Goal: Find specific page/section: Find specific page/section

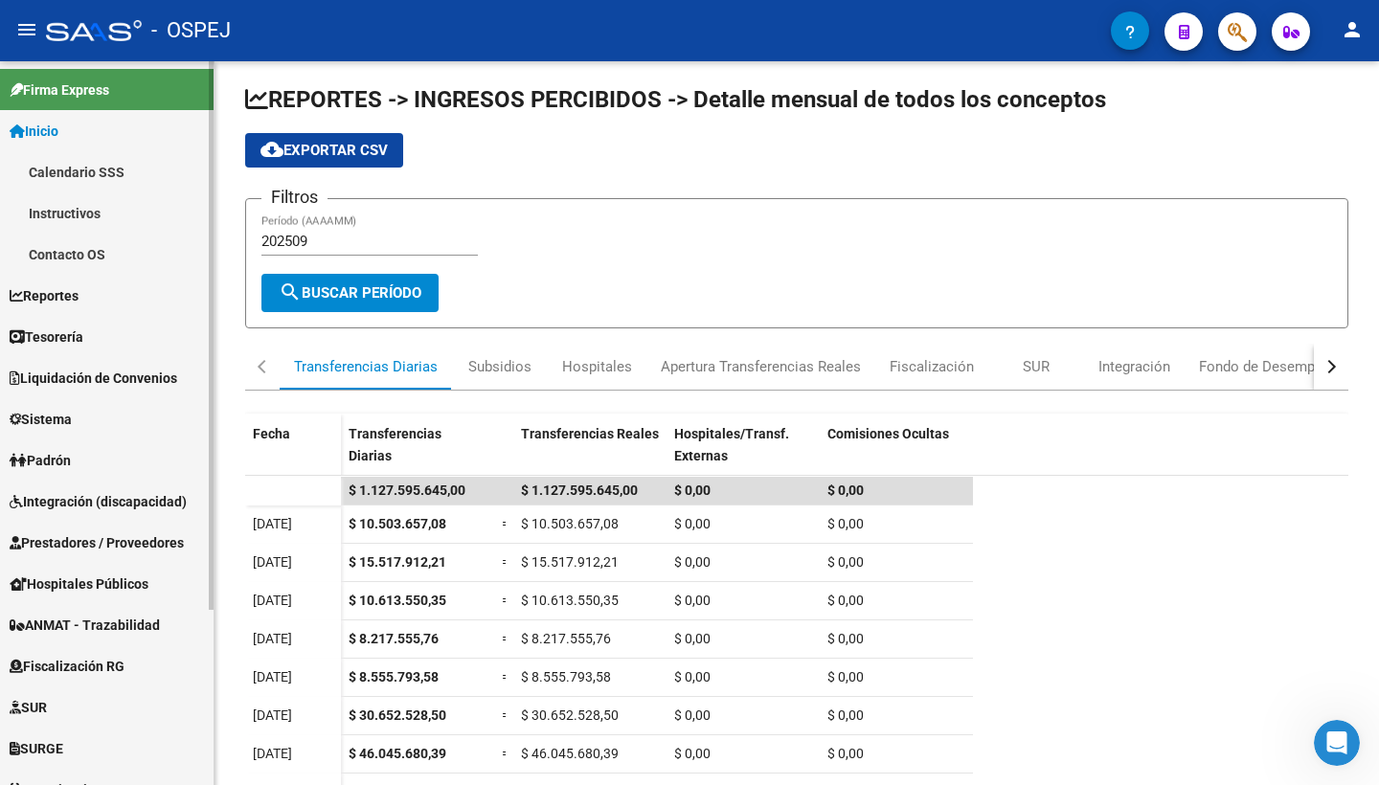
click at [48, 128] on span "Inicio" at bounding box center [34, 131] width 49 height 21
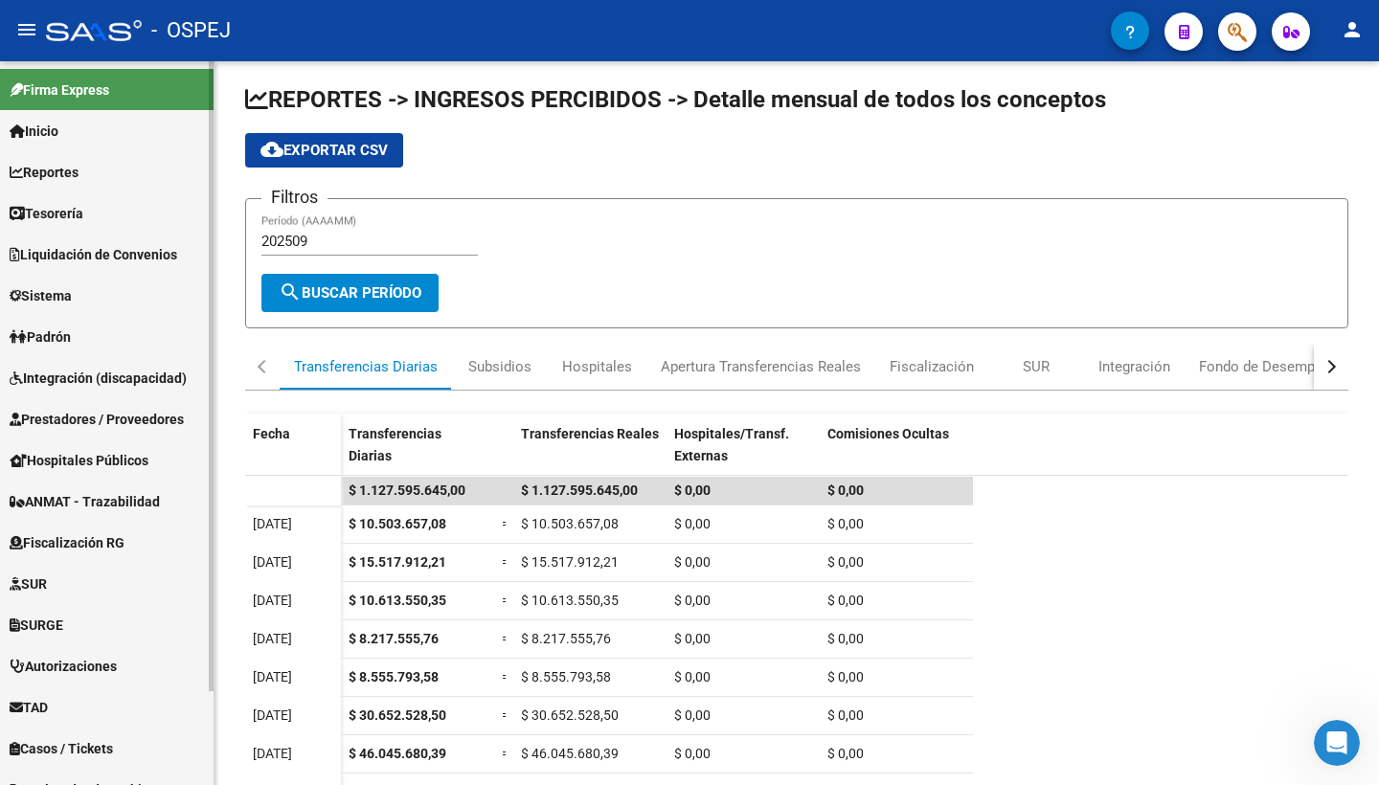
click at [47, 128] on span "Inicio" at bounding box center [34, 131] width 49 height 21
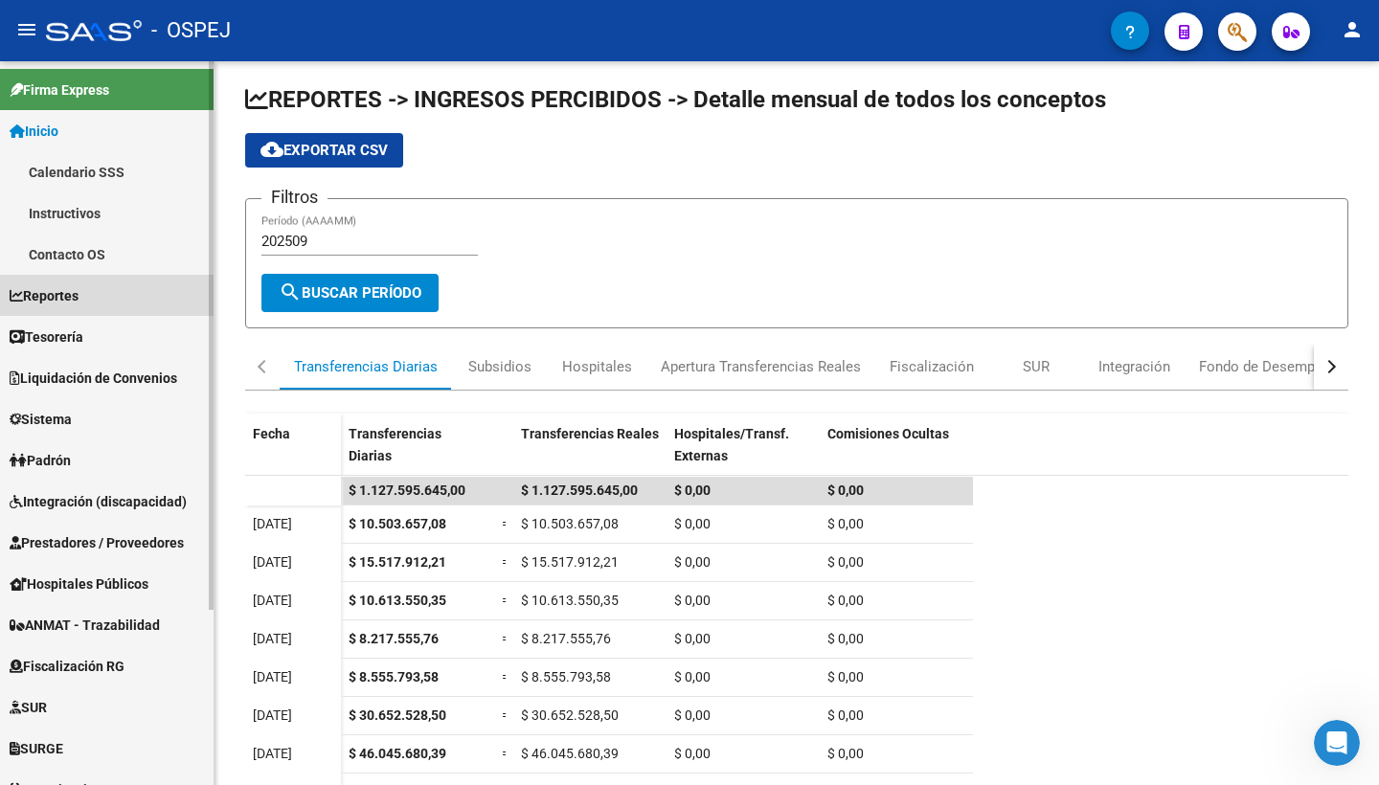
click at [50, 300] on span "Reportes" at bounding box center [44, 295] width 69 height 21
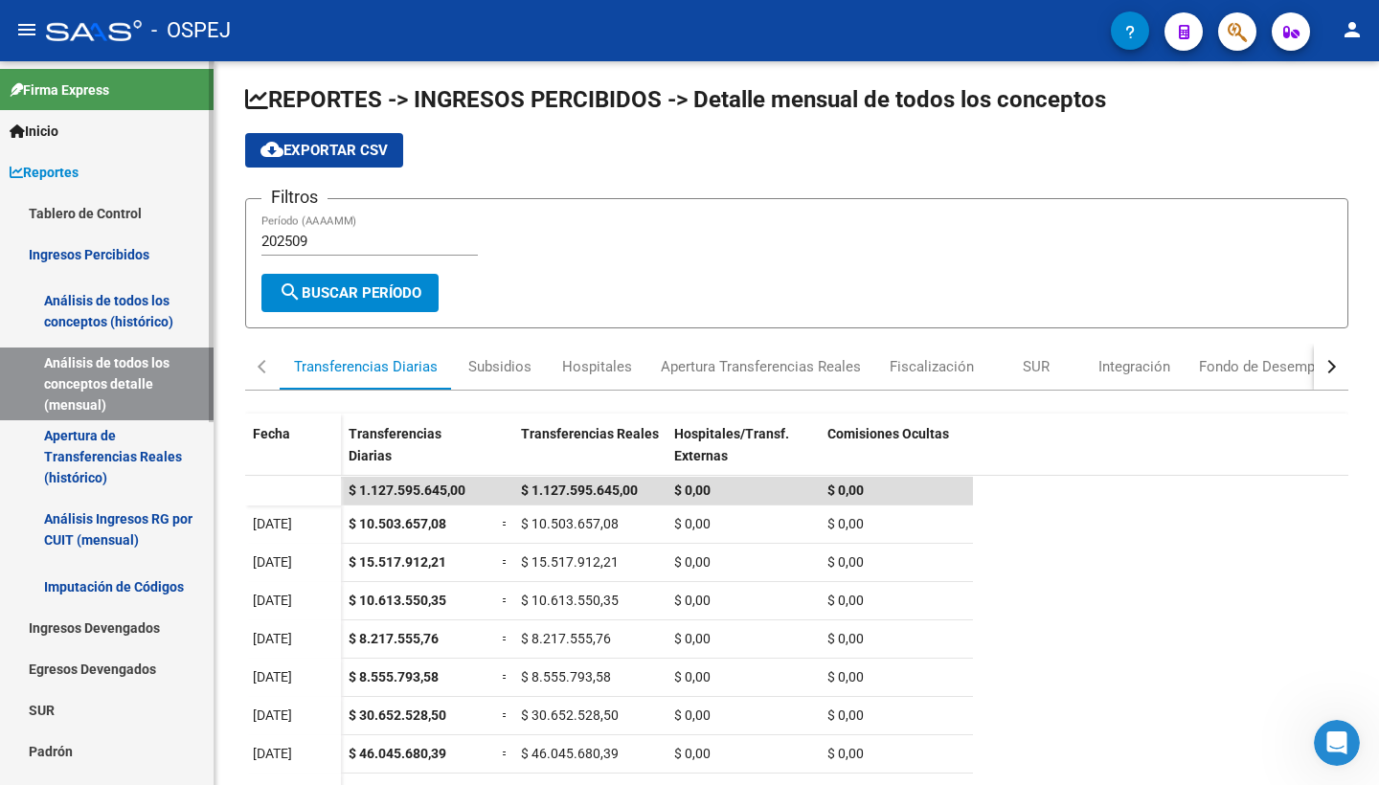
click at [84, 208] on link "Tablero de Control" at bounding box center [107, 212] width 214 height 41
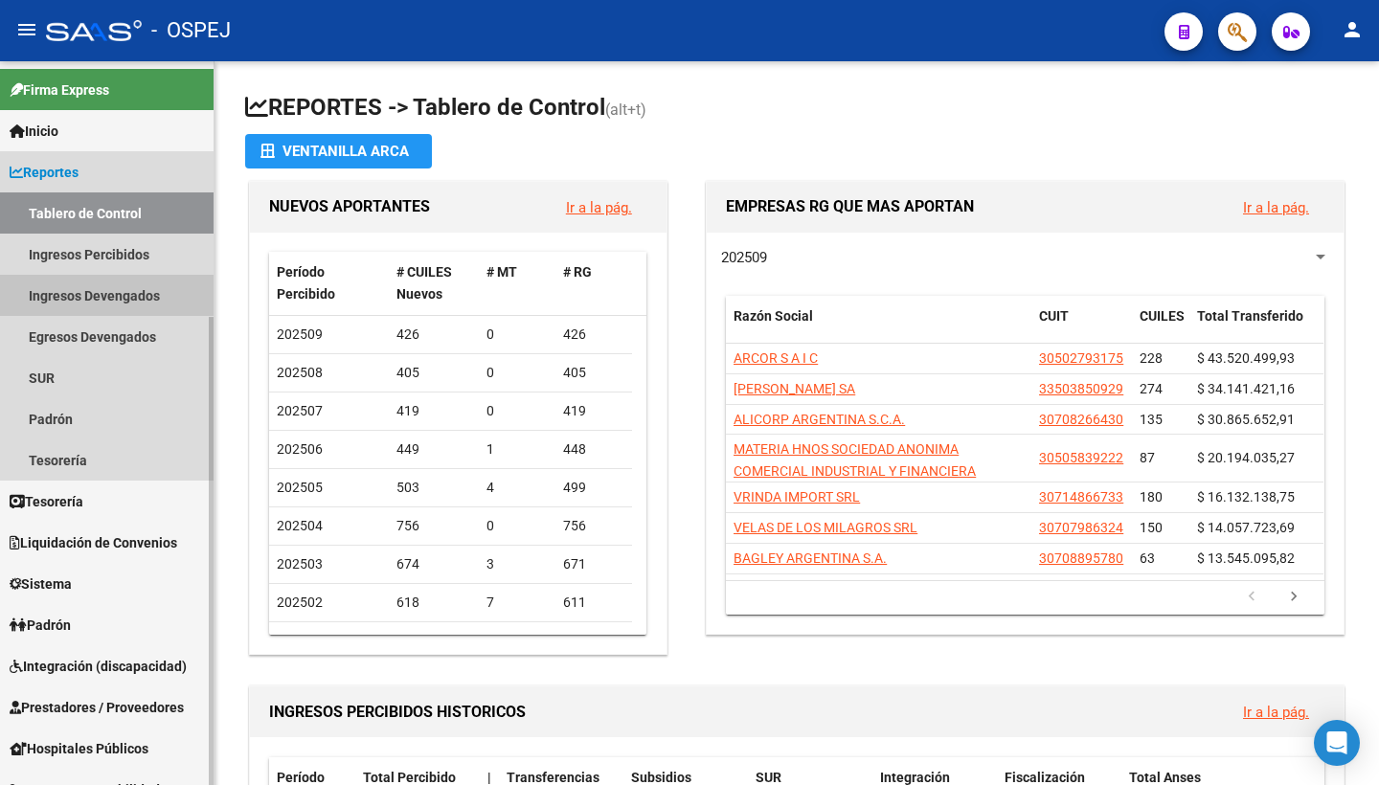
click at [99, 287] on link "Ingresos Devengados" at bounding box center [107, 295] width 214 height 41
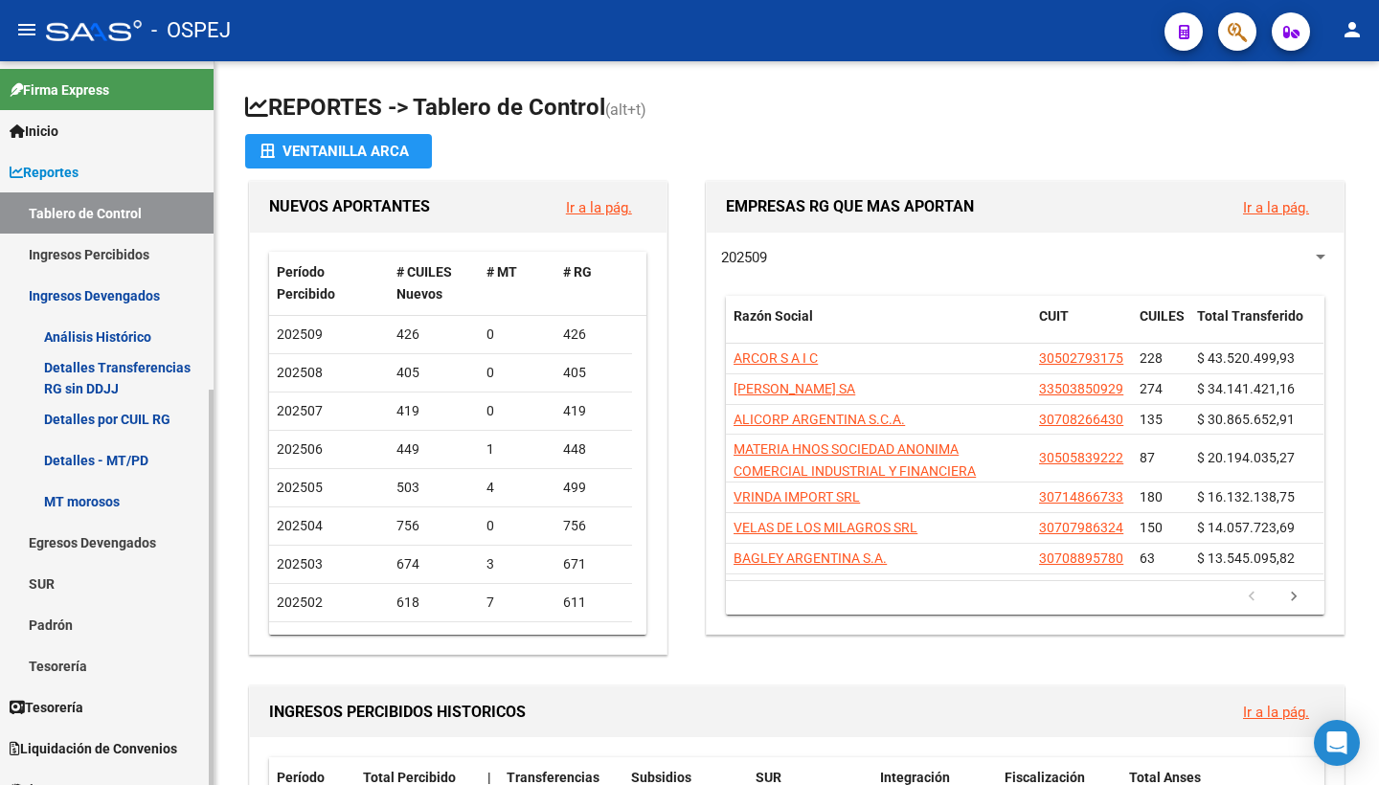
click at [89, 300] on link "Ingresos Devengados" at bounding box center [107, 295] width 214 height 41
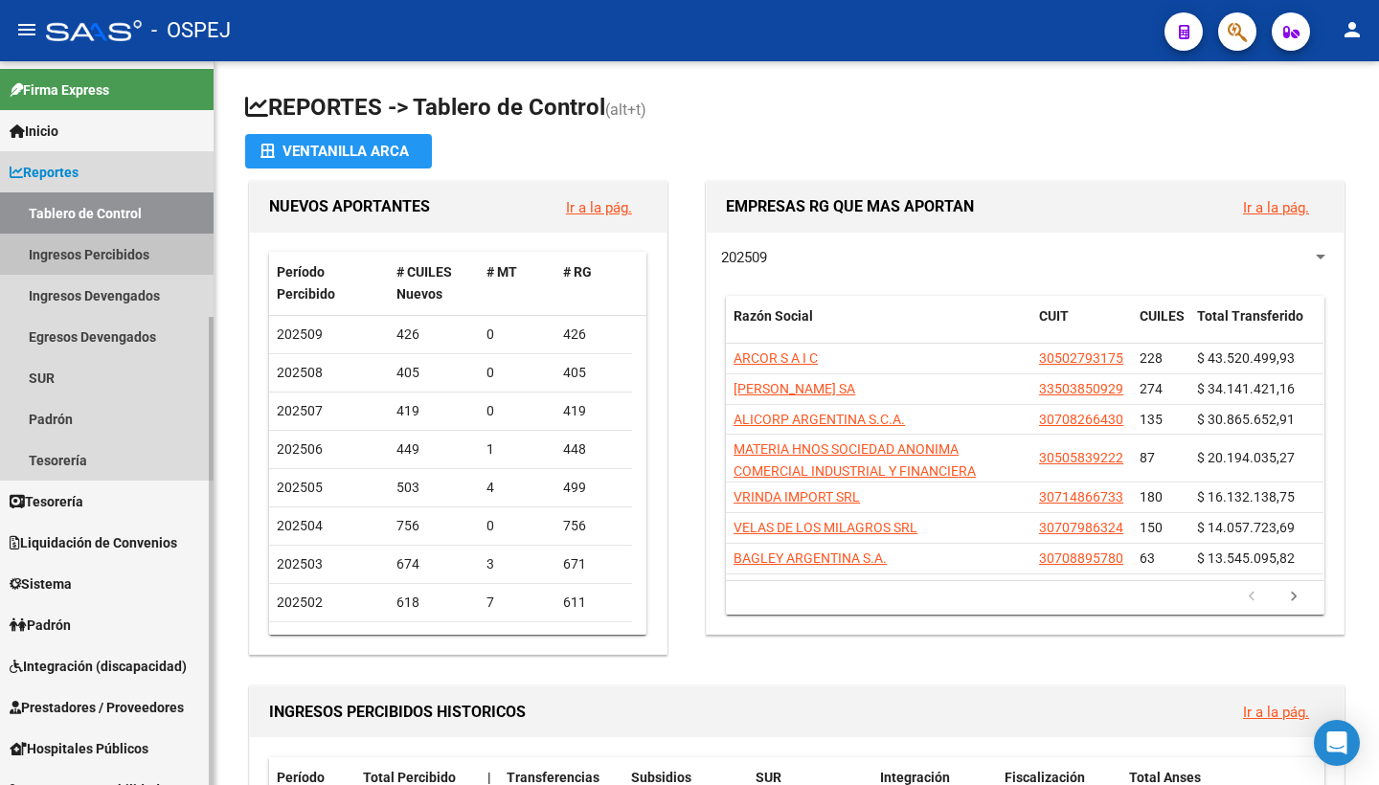
click at [95, 264] on link "Ingresos Percibidos" at bounding box center [107, 254] width 214 height 41
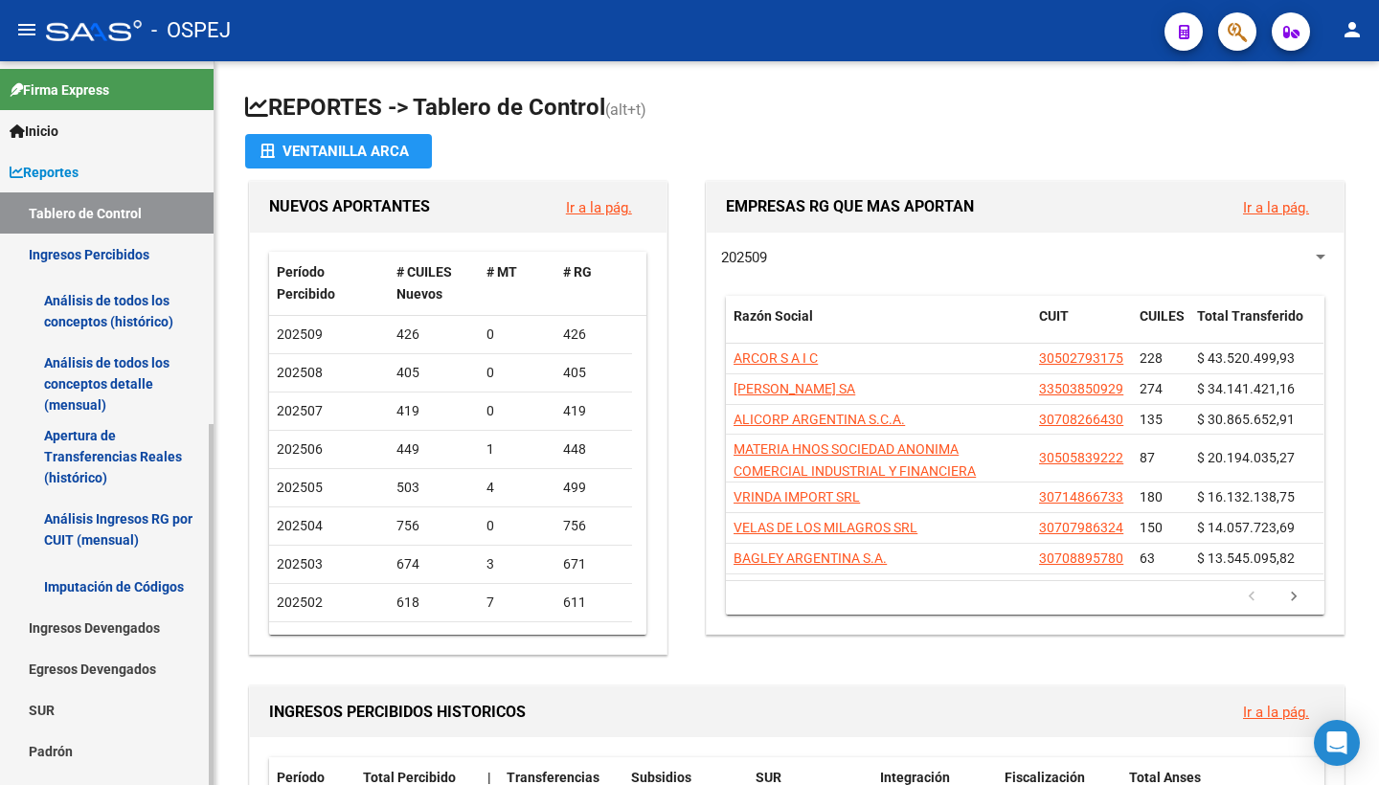
click at [79, 371] on link "Análisis de todos los conceptos detalle (mensual)" at bounding box center [107, 384] width 214 height 73
